Goal: Register for event/course

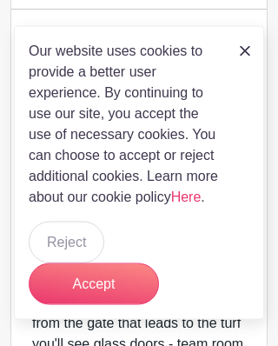
scroll to position [465, 0]
click at [247, 57] on img at bounding box center [245, 51] width 10 height 10
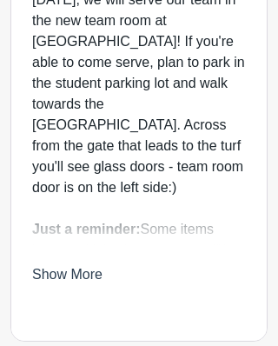
scroll to position [643, 0]
click at [80, 274] on link "Show More" at bounding box center [67, 278] width 70 height 22
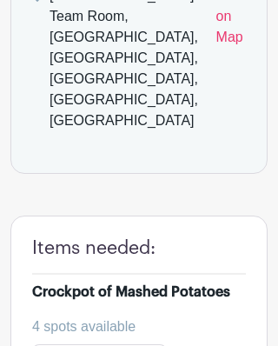
scroll to position [1969, 0]
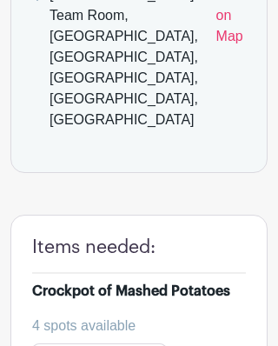
type input "2"
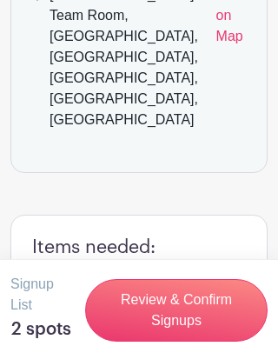
click at [205, 342] on link "Review & Confirm Signups" at bounding box center [176, 310] width 183 height 63
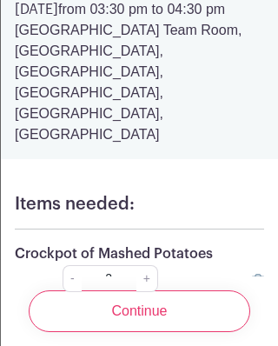
scroll to position [76, 0]
click at [164, 332] on input "Continue" at bounding box center [140, 311] width 222 height 42
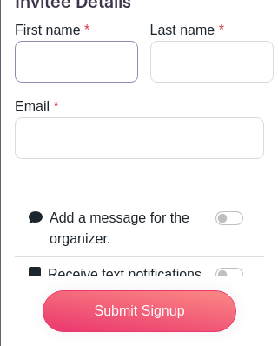
click at [70, 58] on input "First name" at bounding box center [76, 62] width 123 height 42
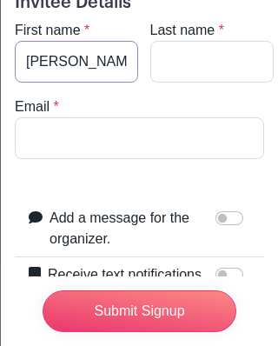
type input "[PERSON_NAME]"
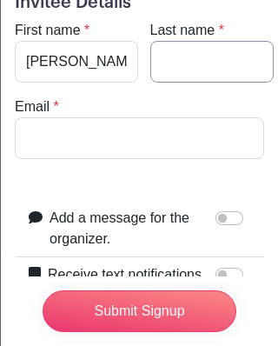
click at [193, 58] on input "Last name" at bounding box center [211, 62] width 123 height 42
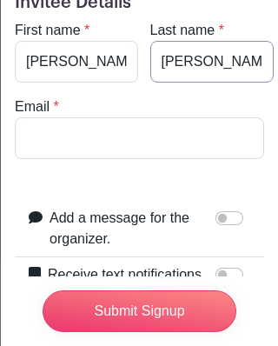
type input "[PERSON_NAME]"
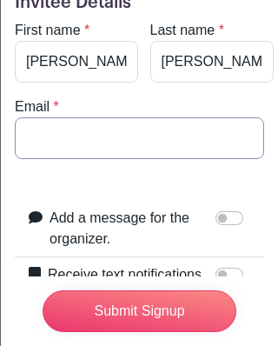
click at [70, 130] on input "Email" at bounding box center [140, 138] width 250 height 42
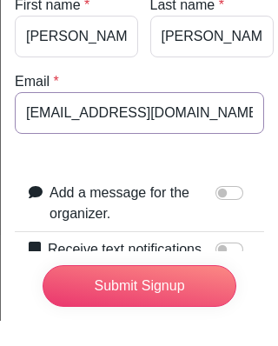
type input "[EMAIL_ADDRESS][DOMAIN_NAME]"
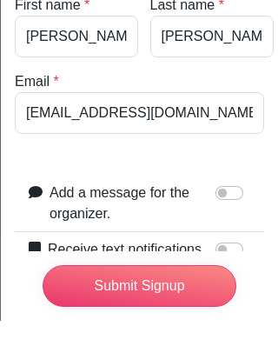
scroll to position [1892, 0]
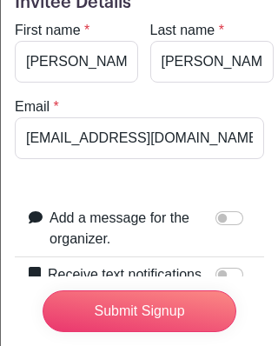
click at [174, 332] on input "Submit Signup" at bounding box center [140, 311] width 194 height 42
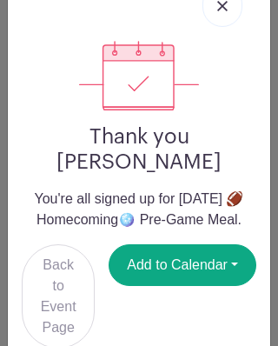
scroll to position [51, 0]
